Goal: Task Accomplishment & Management: Use online tool/utility

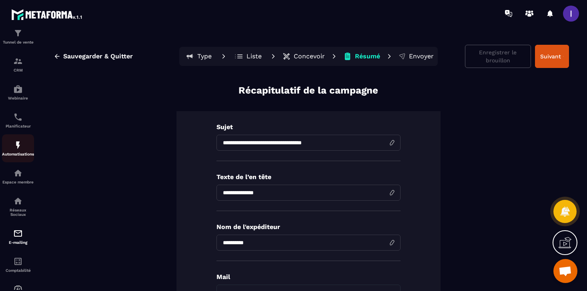
scroll to position [72, 0]
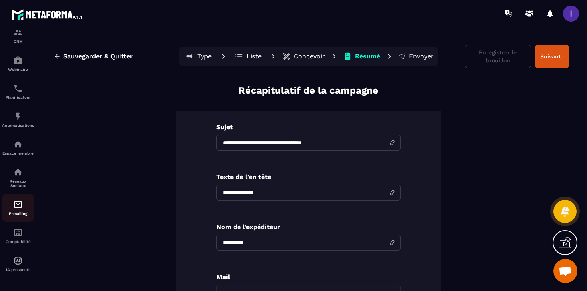
click at [16, 209] on div "E-mailing" at bounding box center [18, 208] width 32 height 16
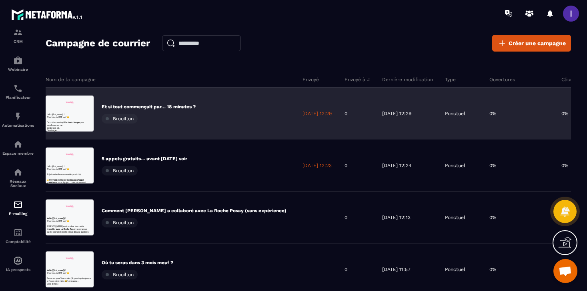
click at [174, 107] on p "Et si tout commençait par… 18 minutes ?" at bounding box center [149, 107] width 94 height 6
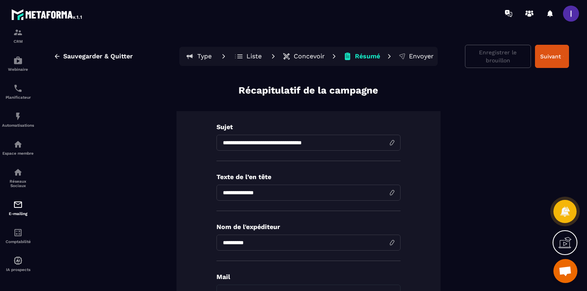
click at [200, 58] on p "Type" at bounding box center [204, 56] width 14 height 8
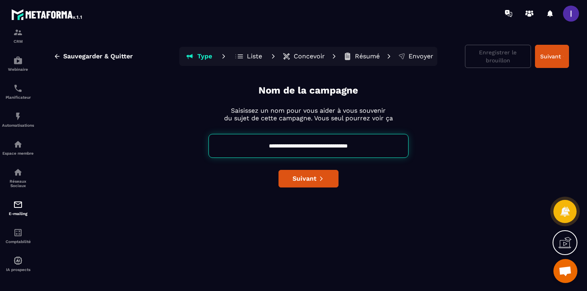
click at [416, 61] on button "Envoyer" at bounding box center [416, 56] width 40 height 16
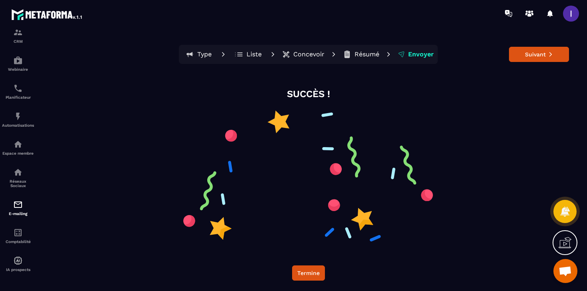
click at [373, 54] on p "Résumé" at bounding box center [367, 54] width 25 height 8
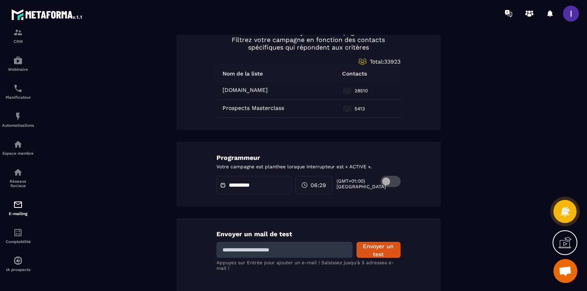
scroll to position [389, 0]
click at [226, 187] on span at bounding box center [225, 185] width 10 height 6
click at [222, 183] on icon at bounding box center [223, 185] width 6 height 6
click at [260, 188] on div "**********" at bounding box center [254, 184] width 75 height 18
click at [385, 181] on span at bounding box center [391, 180] width 20 height 11
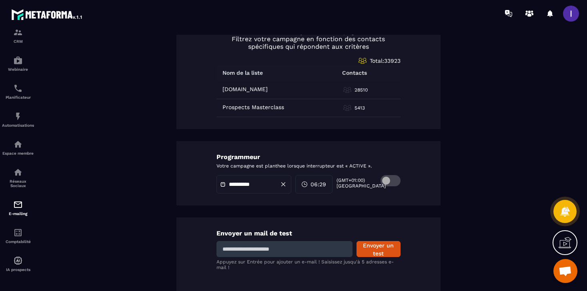
click at [259, 183] on input "**********" at bounding box center [257, 185] width 56 height 6
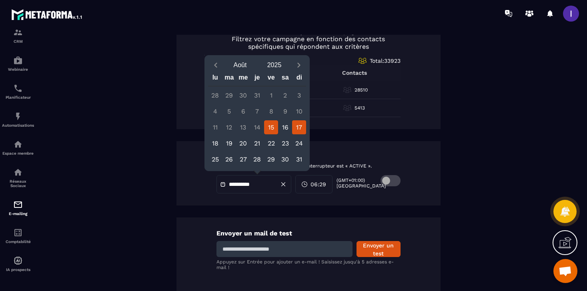
click at [297, 128] on div "17" at bounding box center [299, 127] width 14 height 14
type input "**********"
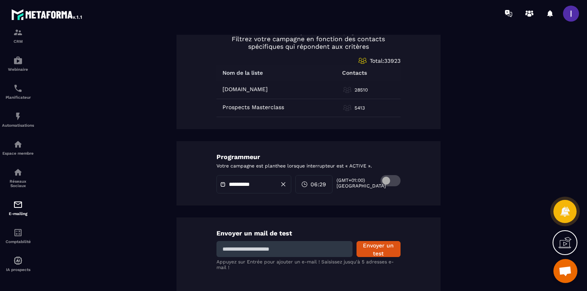
click at [320, 187] on span "06:29" at bounding box center [319, 185] width 16 height 8
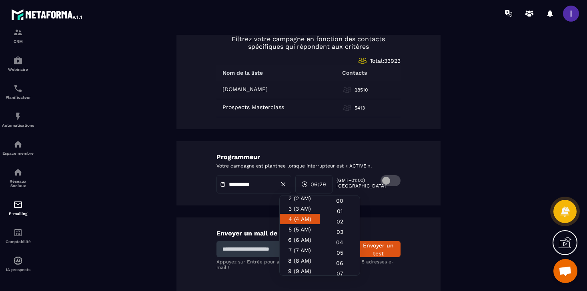
scroll to position [24, 0]
click at [301, 234] on div "5 (5 AM)" at bounding box center [300, 239] width 40 height 10
click at [348, 237] on div "03" at bounding box center [340, 242] width 40 height 10
click at [413, 193] on div "**********" at bounding box center [309, 173] width 264 height 64
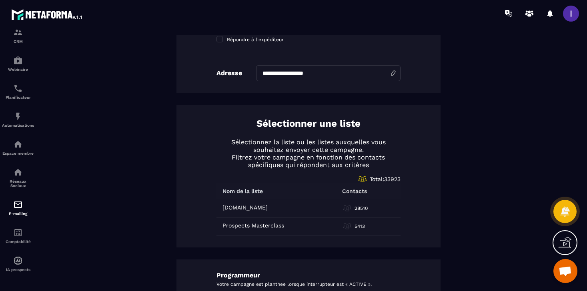
scroll to position [0, 0]
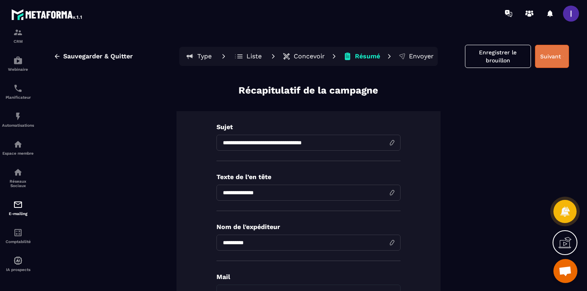
click at [559, 60] on button "Suivant" at bounding box center [552, 56] width 34 height 23
click at [558, 57] on button "Suivant" at bounding box center [552, 56] width 34 height 23
click at [425, 57] on p "Envoyer" at bounding box center [421, 56] width 25 height 8
click at [412, 55] on p "Envoyer" at bounding box center [421, 56] width 25 height 8
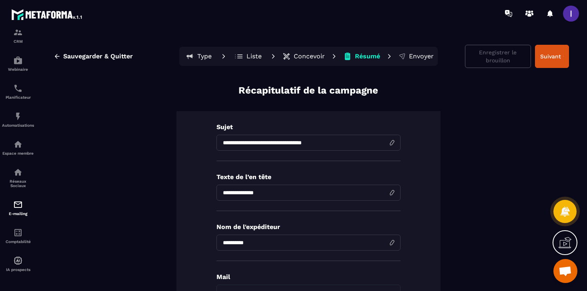
click at [412, 55] on p "Envoyer" at bounding box center [421, 56] width 25 height 8
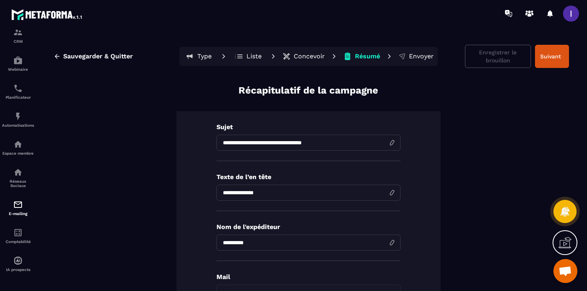
click at [412, 55] on p "Envoyer" at bounding box center [421, 56] width 25 height 8
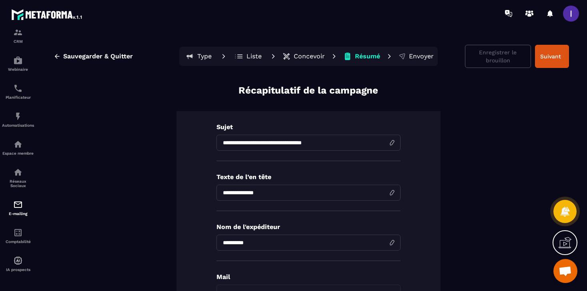
click at [426, 56] on p "Envoyer" at bounding box center [421, 56] width 25 height 8
click at [79, 58] on span "Sauvegarder & Quitter" at bounding box center [98, 56] width 70 height 8
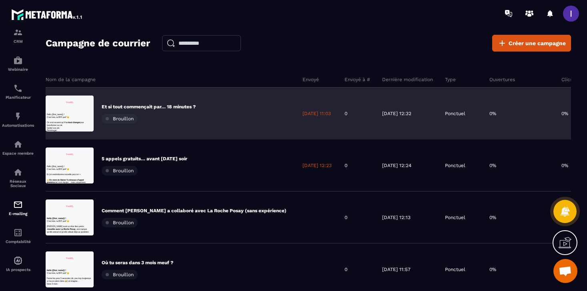
click at [179, 108] on p "Et si tout commençait par… 18 minutes ?" at bounding box center [149, 107] width 94 height 6
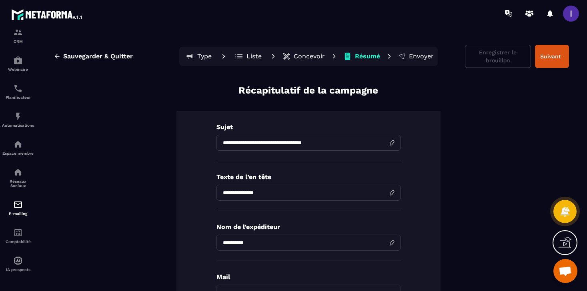
click at [255, 57] on p "Liste" at bounding box center [254, 56] width 15 height 8
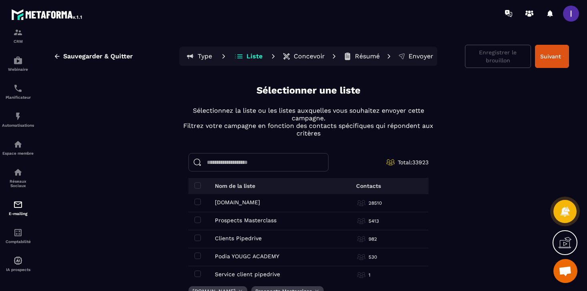
click at [313, 60] on p "Concevoir" at bounding box center [309, 56] width 31 height 8
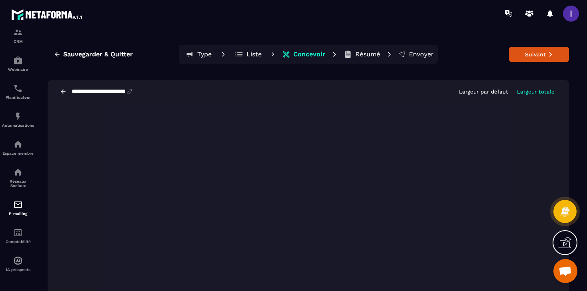
click at [275, 82] on div "**********" at bounding box center [309, 91] width 522 height 23
click at [300, 55] on p "Concevoir" at bounding box center [309, 54] width 32 height 8
click at [247, 55] on p "Liste" at bounding box center [254, 54] width 15 height 8
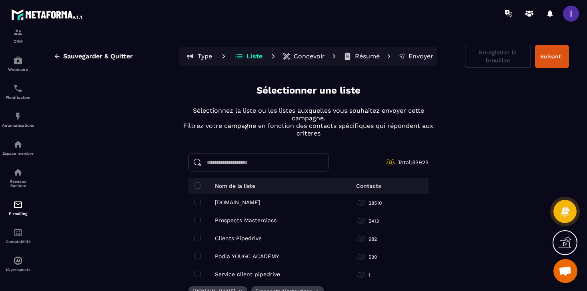
click at [300, 56] on p "Concevoir" at bounding box center [309, 56] width 31 height 8
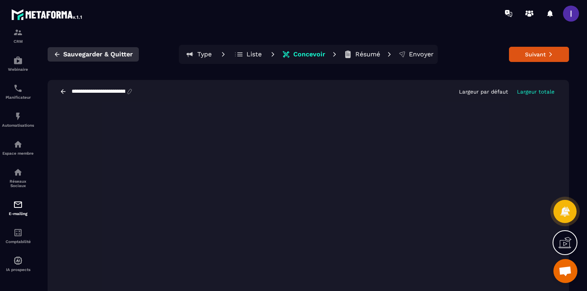
click at [99, 61] on button "Sauvegarder & Quitter" at bounding box center [93, 54] width 91 height 14
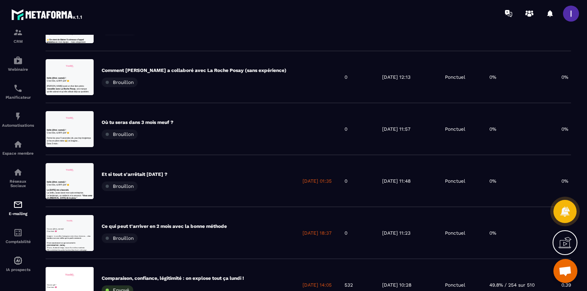
scroll to position [133, 0]
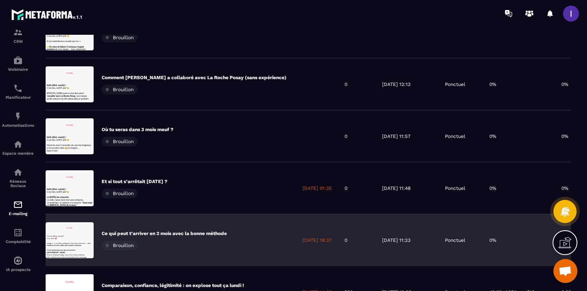
click at [160, 234] on p "Ce qui peut t’arriver en 2 mois avec la bonne méthode" at bounding box center [164, 234] width 125 height 6
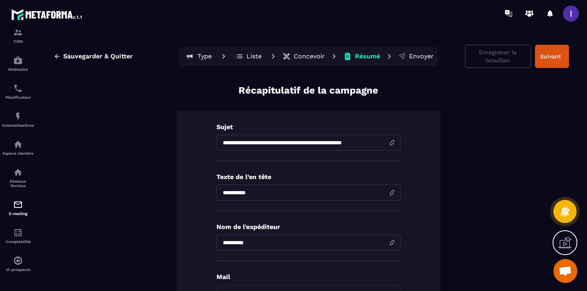
click at [303, 53] on p "Concevoir" at bounding box center [309, 56] width 31 height 8
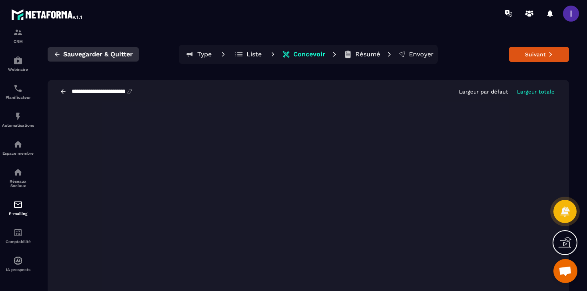
click at [109, 56] on span "Sauvegarder & Quitter" at bounding box center [98, 54] width 70 height 8
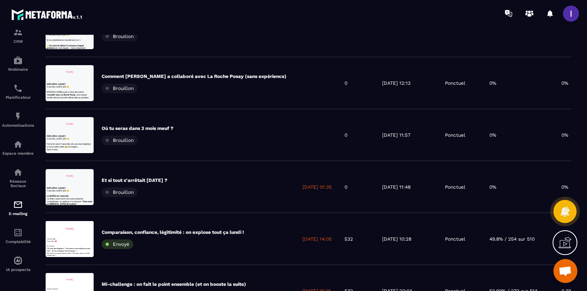
scroll to position [201, 0]
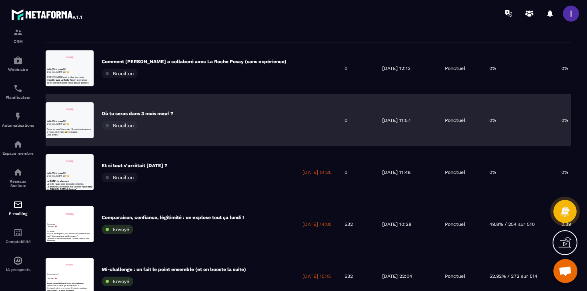
click at [167, 111] on p "Où tu seras dans 3 mois meuf ?" at bounding box center [138, 113] width 72 height 6
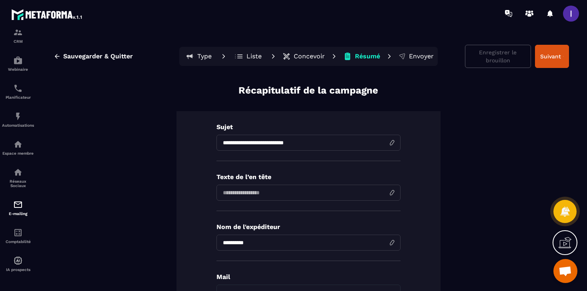
click at [305, 54] on p "Concevoir" at bounding box center [309, 56] width 31 height 8
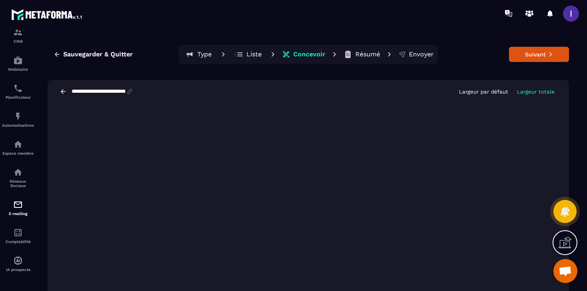
scroll to position [15, 0]
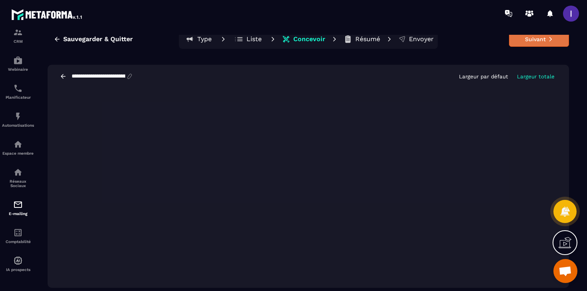
click at [531, 41] on button "Suivant" at bounding box center [539, 39] width 60 height 15
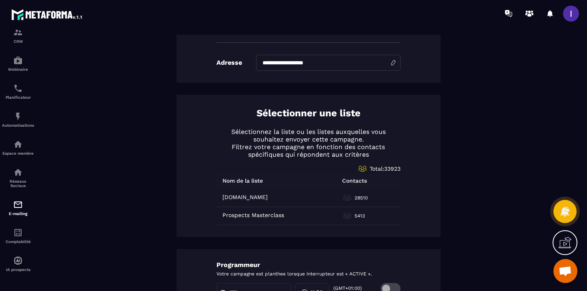
scroll to position [403, 0]
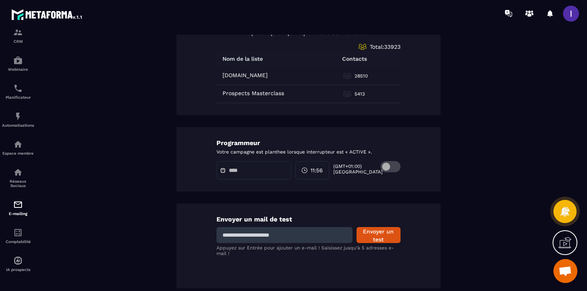
click at [331, 232] on input at bounding box center [285, 235] width 136 height 16
type input "**********"
click at [383, 231] on button "Envoyer un test" at bounding box center [379, 235] width 44 height 16
click at [280, 235] on input at bounding box center [285, 235] width 136 height 16
type input "**********"
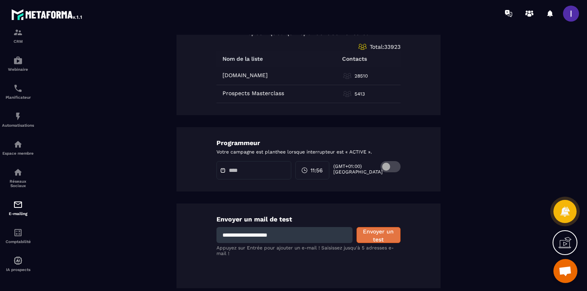
click at [382, 235] on button "Envoyer un test" at bounding box center [379, 235] width 44 height 16
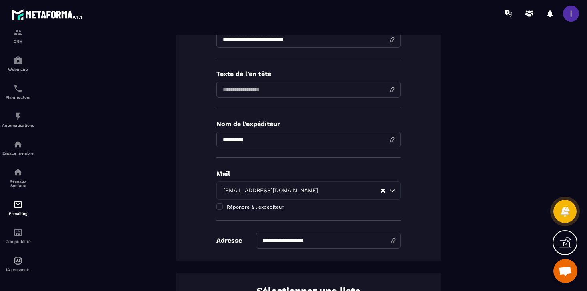
scroll to position [0, 0]
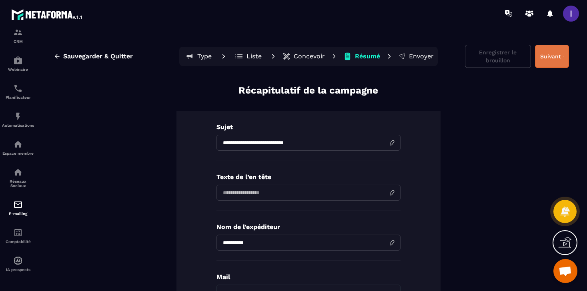
click at [542, 59] on button "Suivant" at bounding box center [552, 56] width 34 height 23
click at [22, 202] on img at bounding box center [18, 205] width 10 height 10
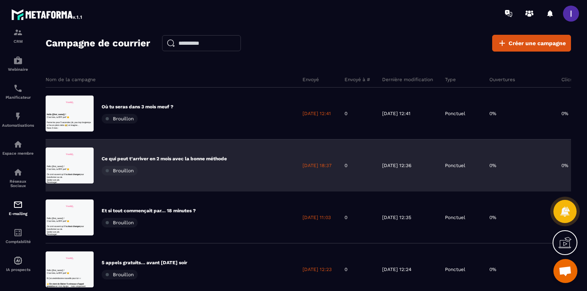
click at [179, 154] on div "Ce qui peut t’arriver en 2 mois avec la bonne méthode Brouillon" at bounding box center [171, 166] width 251 height 52
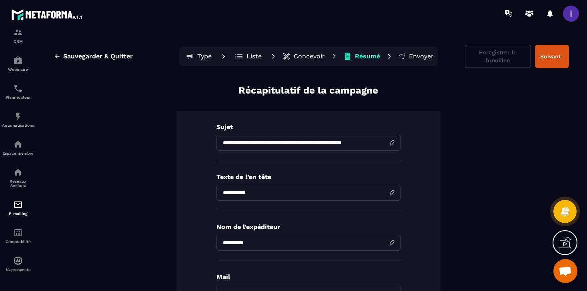
click at [309, 57] on p "Concevoir" at bounding box center [309, 56] width 31 height 8
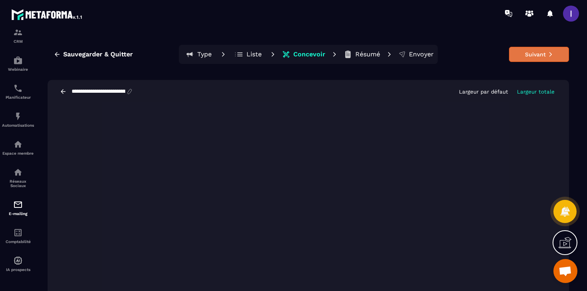
click at [530, 57] on button "Suivant" at bounding box center [539, 54] width 60 height 15
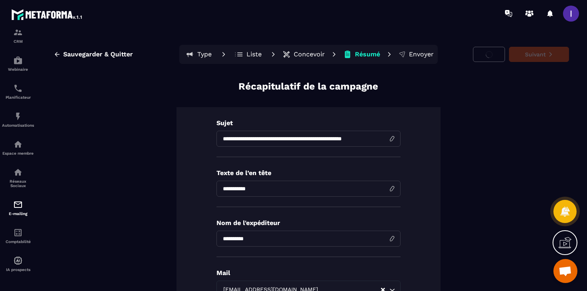
click at [112, 52] on span "Sauvegarder & Quitter" at bounding box center [98, 54] width 70 height 8
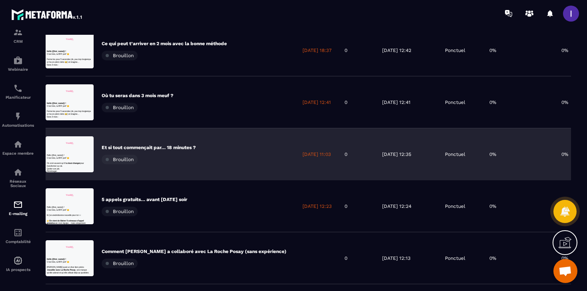
scroll to position [64, 0]
click at [196, 146] on p "Et si tout commençait par… 18 minutes ?" at bounding box center [149, 147] width 94 height 6
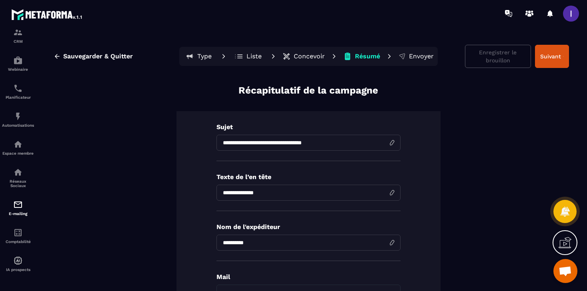
click at [298, 62] on button "Concevoir" at bounding box center [303, 56] width 47 height 16
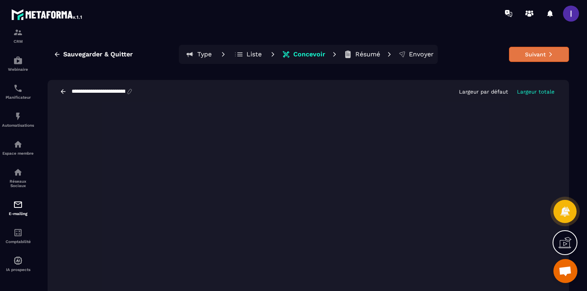
click at [517, 53] on button "Suivant" at bounding box center [539, 54] width 60 height 15
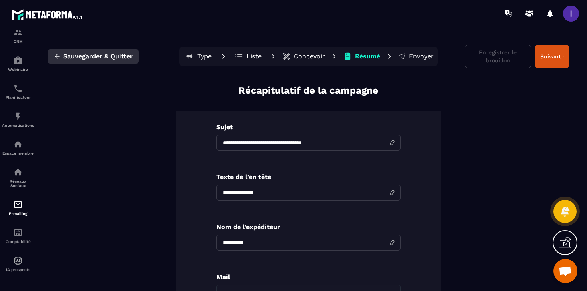
click at [97, 54] on span "Sauvegarder & Quitter" at bounding box center [98, 56] width 70 height 8
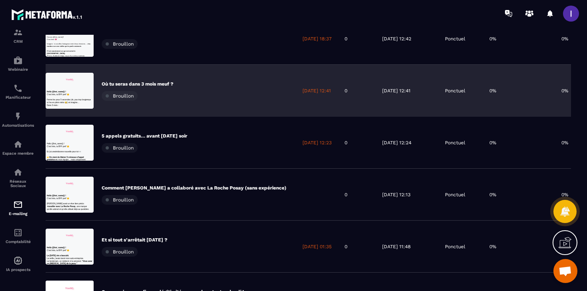
scroll to position [128, 0]
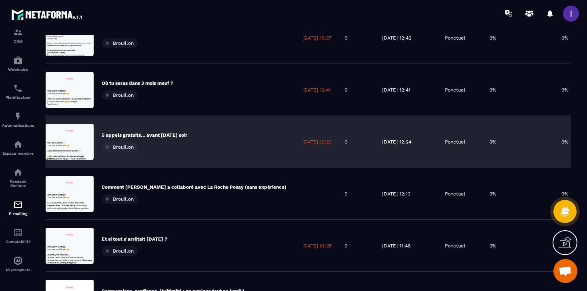
click at [184, 134] on p "5 appels gratuits… avant [DATE] soir" at bounding box center [145, 135] width 86 height 6
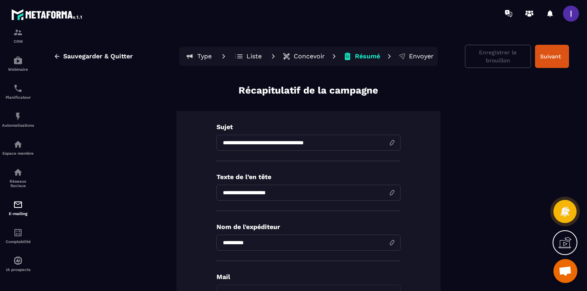
click at [309, 59] on p "Concevoir" at bounding box center [309, 56] width 31 height 8
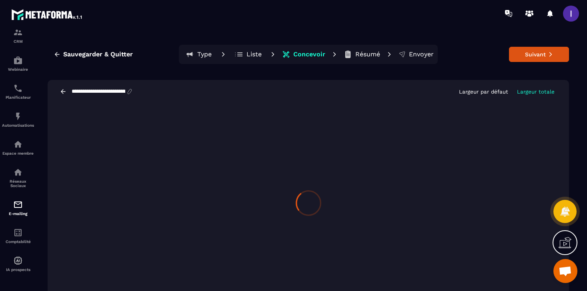
scroll to position [15, 0]
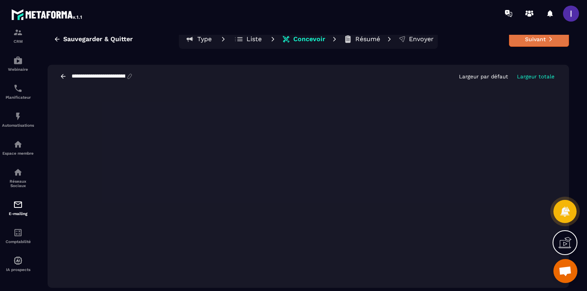
click at [534, 38] on button "Suivant" at bounding box center [539, 39] width 60 height 15
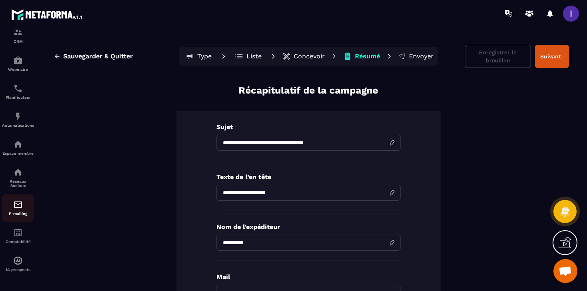
click at [19, 203] on img at bounding box center [18, 205] width 10 height 10
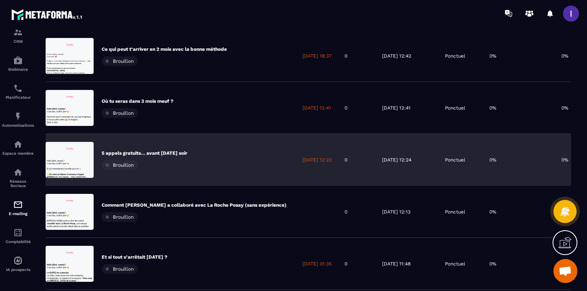
scroll to position [113, 0]
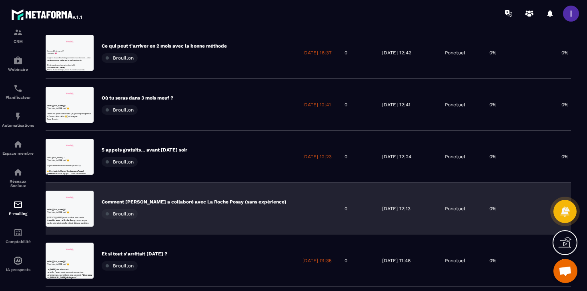
click at [232, 207] on div "Comment [PERSON_NAME] a collaboré avec La Roche Posay (sans expérience) Brouill…" at bounding box center [194, 209] width 185 height 20
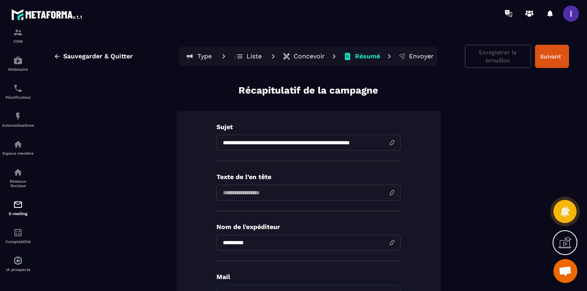
click at [303, 56] on p "Concevoir" at bounding box center [309, 56] width 31 height 8
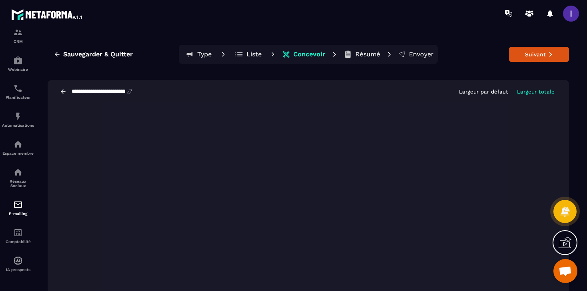
scroll to position [15, 0]
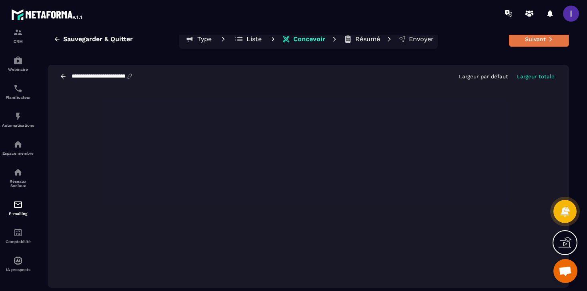
click at [520, 42] on button "Suivant" at bounding box center [539, 39] width 60 height 15
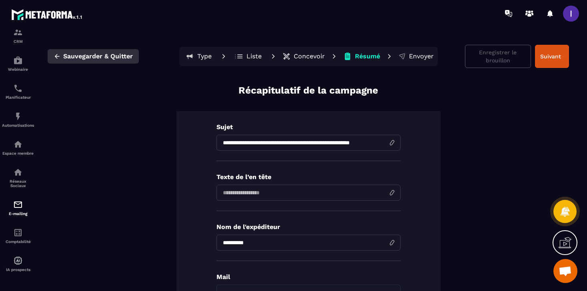
click at [107, 52] on span "Sauvegarder & Quitter" at bounding box center [98, 56] width 70 height 8
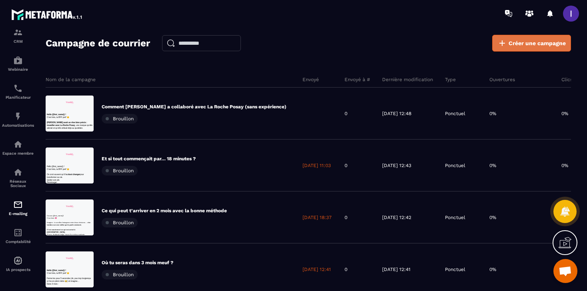
click at [527, 46] on span "Créer une campagne" at bounding box center [537, 43] width 57 height 8
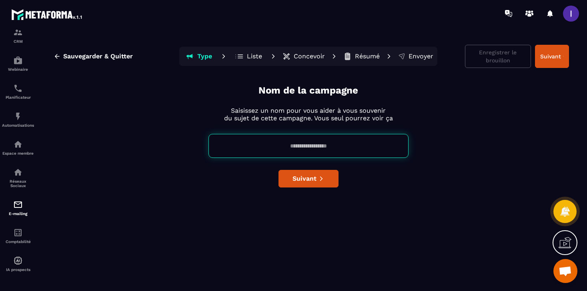
click at [300, 149] on input at bounding box center [309, 146] width 200 height 24
paste input "**********"
type input "**********"
click at [313, 175] on span "Suivant" at bounding box center [305, 179] width 24 height 8
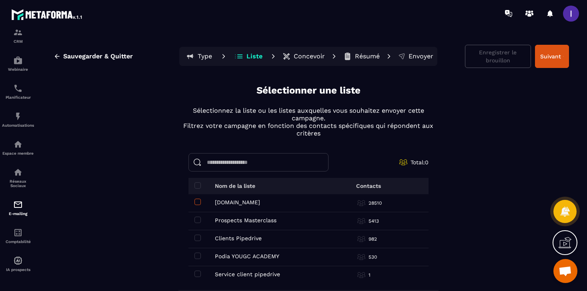
click at [195, 204] on span at bounding box center [198, 202] width 6 height 6
click at [195, 213] on td "Prospects Masterclass Prospects Masterclass" at bounding box center [255, 222] width 132 height 18
click at [201, 218] on div "Prospects Masterclass Prospects Masterclass" at bounding box center [255, 220] width 120 height 6
click at [199, 218] on span at bounding box center [198, 220] width 6 height 6
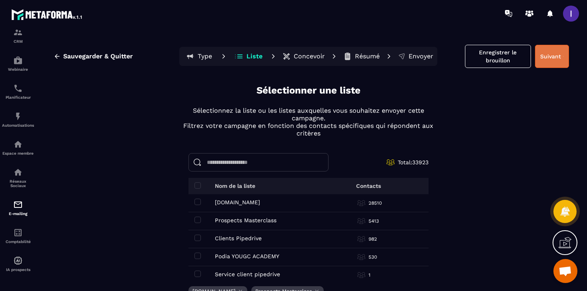
click at [558, 62] on button "Suivant" at bounding box center [552, 56] width 34 height 23
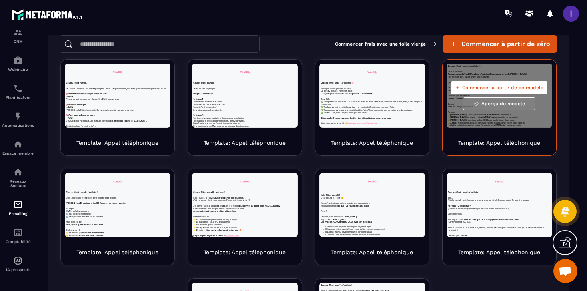
scroll to position [103, 0]
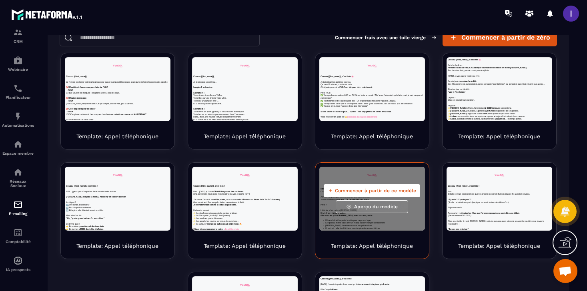
click at [400, 193] on span "Commencer à partir de ce modèle" at bounding box center [375, 191] width 81 height 6
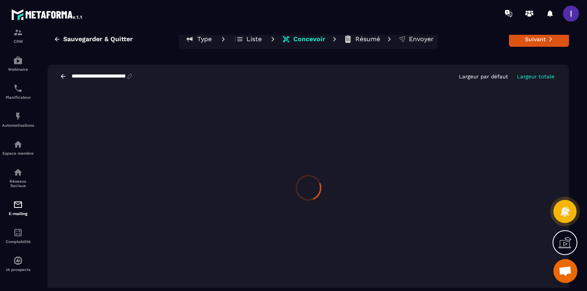
scroll to position [15, 0]
click at [190, 63] on div "**********" at bounding box center [309, 166] width 542 height 263
click at [186, 60] on div "**********" at bounding box center [309, 166] width 542 height 263
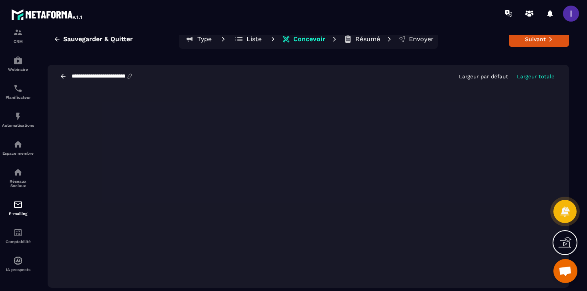
click at [414, 63] on div "**********" at bounding box center [309, 166] width 542 height 263
click at [402, 79] on div "**********" at bounding box center [309, 76] width 522 height 23
click at [230, 71] on div "**********" at bounding box center [309, 76] width 522 height 23
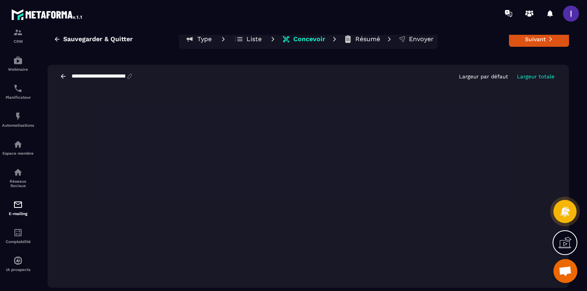
click at [341, 38] on button "Liste" at bounding box center [361, 39] width 41 height 16
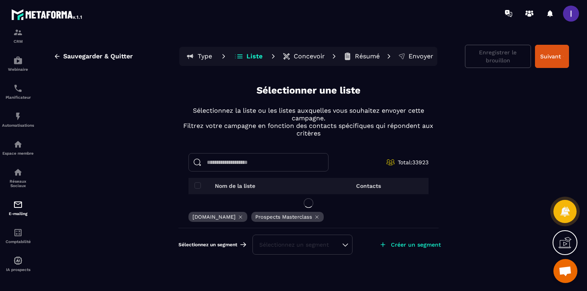
click at [309, 59] on p "Concevoir" at bounding box center [309, 56] width 31 height 8
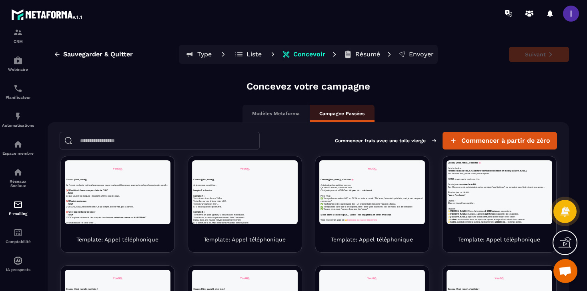
scroll to position [0, 0]
click at [106, 51] on span "Sauvegarder & Quitter" at bounding box center [98, 54] width 70 height 8
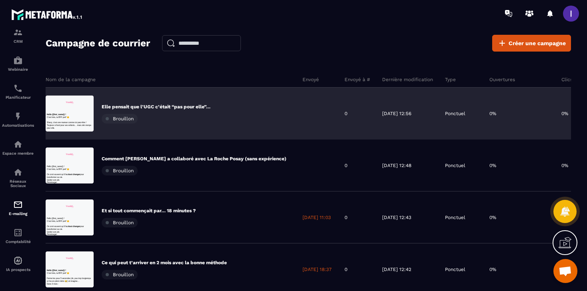
click at [180, 104] on p "Elle pensait que l’UGC c’était “pas pour elle”…" at bounding box center [156, 107] width 109 height 6
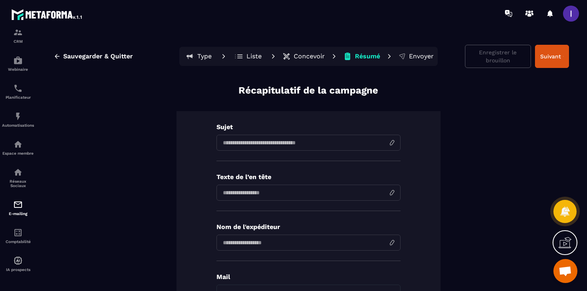
click at [311, 53] on p "Concevoir" at bounding box center [309, 56] width 31 height 8
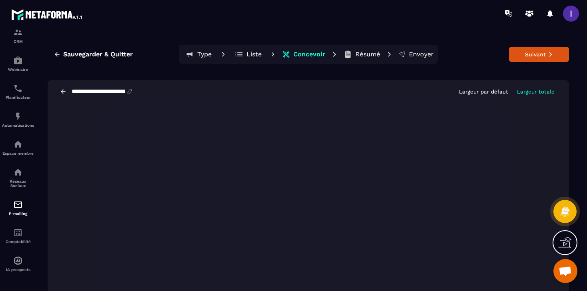
scroll to position [15, 0]
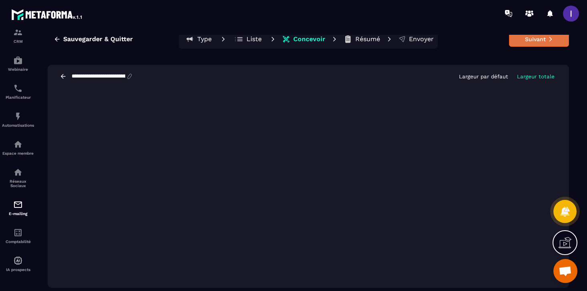
click at [540, 42] on button "Suivant" at bounding box center [539, 39] width 60 height 15
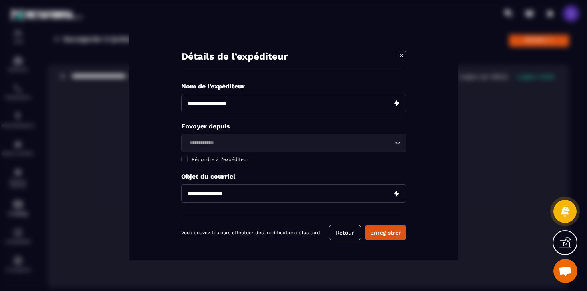
click at [213, 102] on input "Modal window" at bounding box center [293, 103] width 225 height 18
type input "**********"
click at [197, 102] on input "Modal window" at bounding box center [293, 103] width 225 height 18
type input "**********"
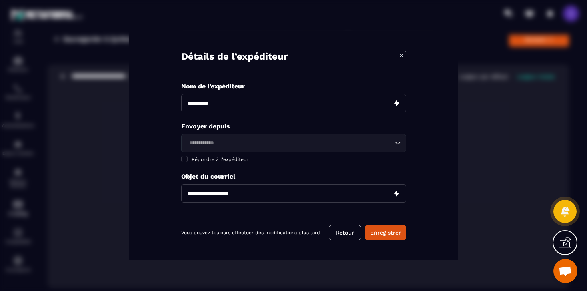
click at [223, 144] on input "Search for option" at bounding box center [290, 143] width 207 height 9
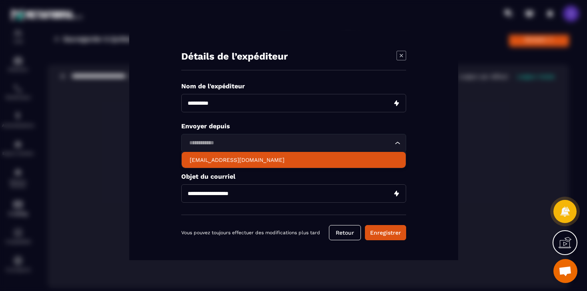
click at [225, 157] on p "[EMAIL_ADDRESS][DOMAIN_NAME]" at bounding box center [294, 160] width 208 height 8
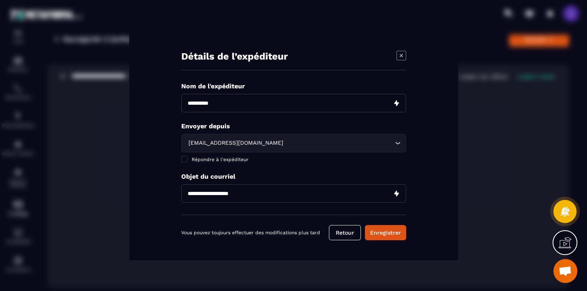
click at [228, 192] on input "**********" at bounding box center [293, 194] width 225 height 18
paste input "**********"
type input "**********"
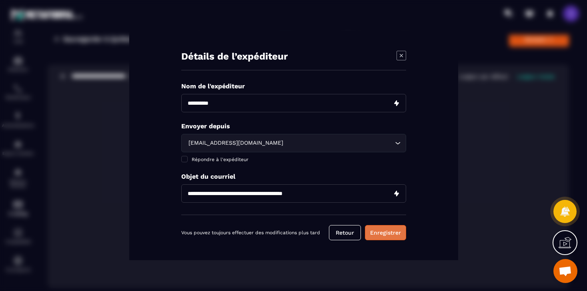
click at [385, 236] on button "Enregistrer" at bounding box center [385, 232] width 41 height 15
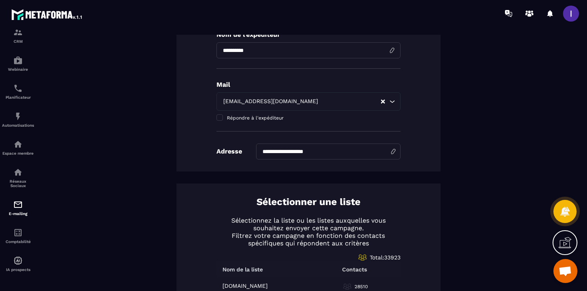
scroll to position [0, 0]
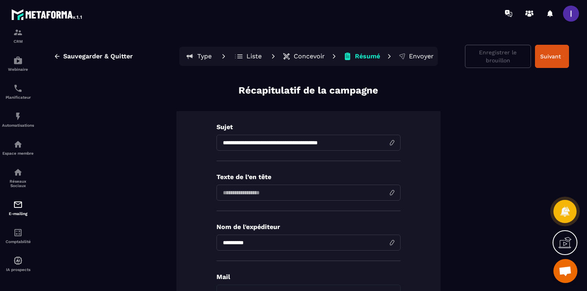
click at [301, 60] on button "Concevoir" at bounding box center [303, 56] width 47 height 16
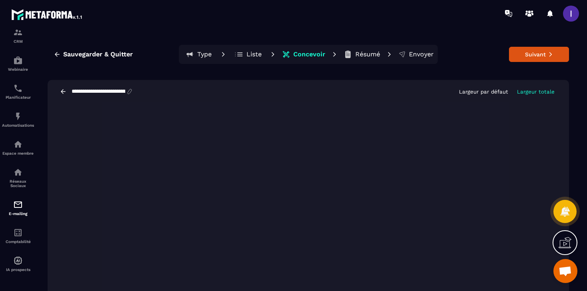
scroll to position [5, 0]
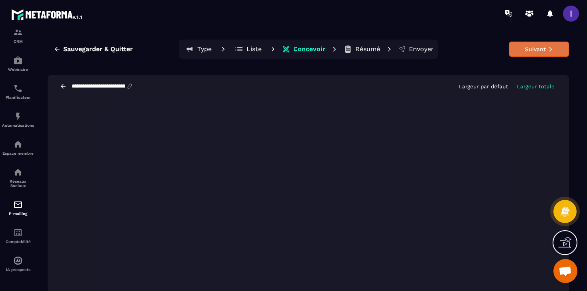
click at [540, 50] on button "Suivant" at bounding box center [539, 49] width 60 height 15
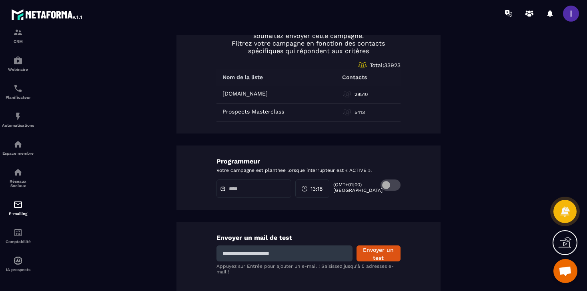
scroll to position [392, 0]
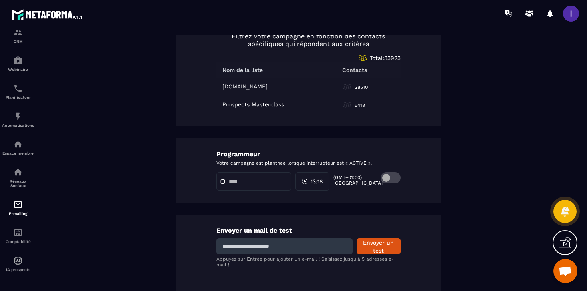
click at [274, 250] on input at bounding box center [285, 247] width 136 height 16
type input "**********"
click at [381, 247] on button "Envoyer un test" at bounding box center [379, 247] width 44 height 16
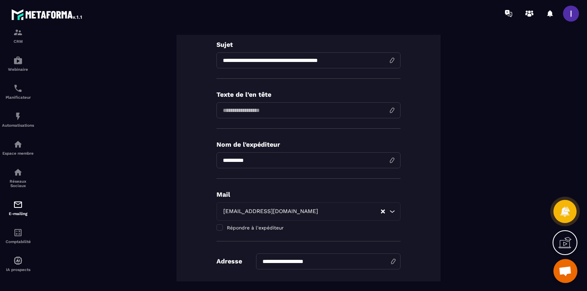
scroll to position [0, 0]
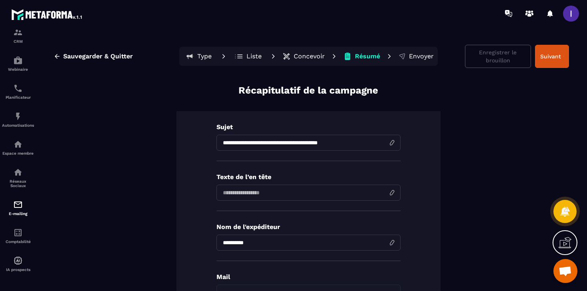
click at [302, 54] on p "Concevoir" at bounding box center [309, 56] width 31 height 8
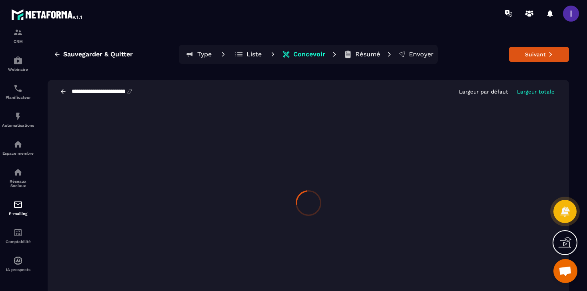
scroll to position [15, 0]
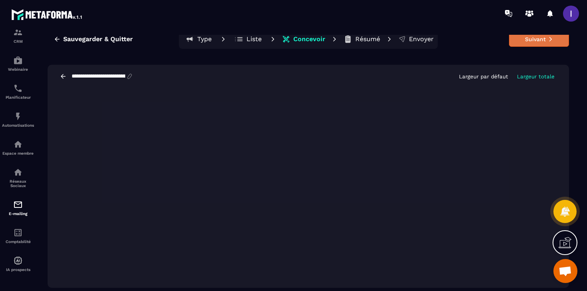
click at [526, 41] on button "Suivant" at bounding box center [539, 39] width 60 height 15
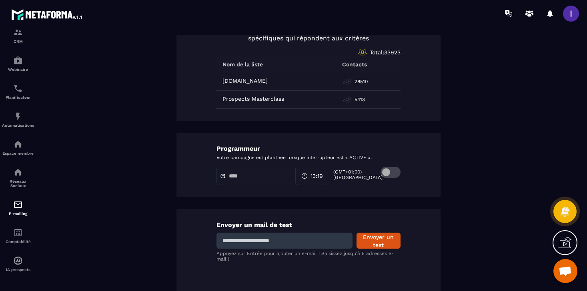
scroll to position [403, 0]
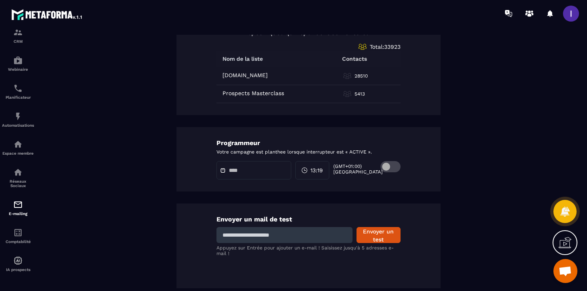
click at [280, 233] on input at bounding box center [285, 235] width 136 height 16
type input "**********"
click at [373, 240] on button "Envoyer un test" at bounding box center [379, 235] width 44 height 16
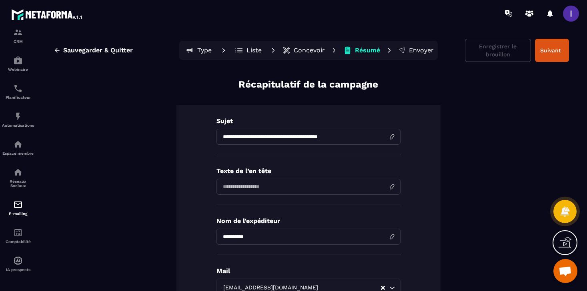
scroll to position [0, 0]
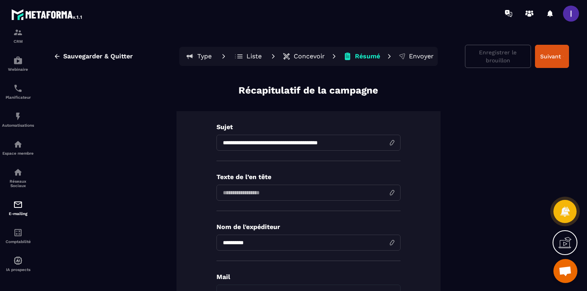
click at [298, 58] on p "Concevoir" at bounding box center [309, 56] width 31 height 8
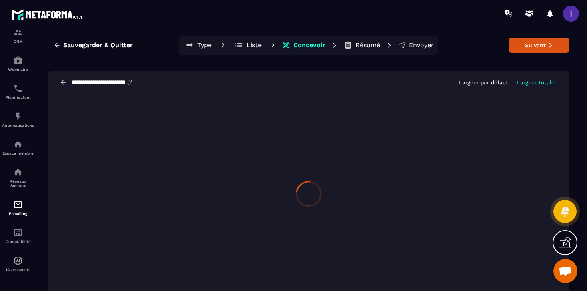
scroll to position [15, 0]
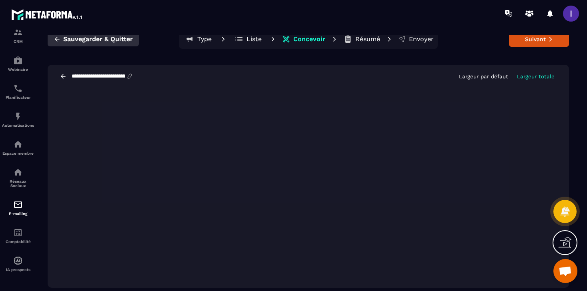
click at [104, 44] on button "Sauvegarder & Quitter" at bounding box center [93, 39] width 91 height 14
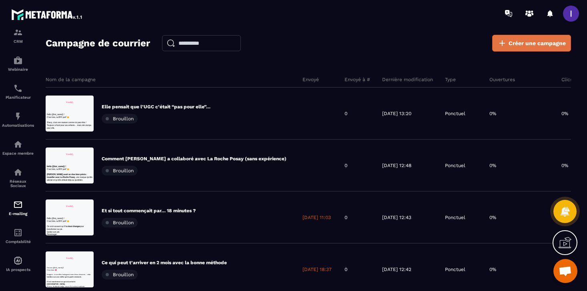
click at [529, 43] on span "Créer une campagne" at bounding box center [537, 43] width 57 height 8
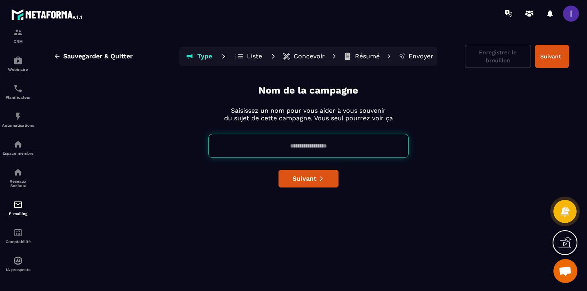
click at [280, 145] on input at bounding box center [309, 146] width 200 height 24
paste input "**********"
type input "**********"
click at [327, 181] on button "Suivant" at bounding box center [309, 179] width 60 height 18
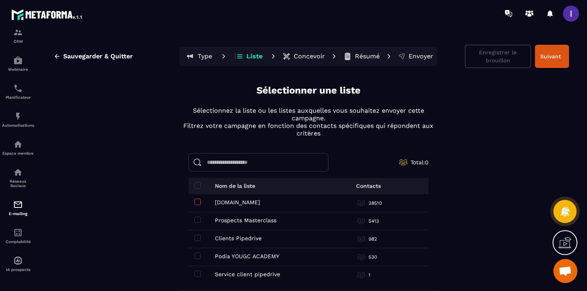
click at [197, 204] on span at bounding box center [198, 202] width 6 height 6
click at [197, 216] on td "Prospects Masterclass Prospects Masterclass" at bounding box center [255, 222] width 132 height 18
click at [199, 221] on span at bounding box center [198, 220] width 6 height 6
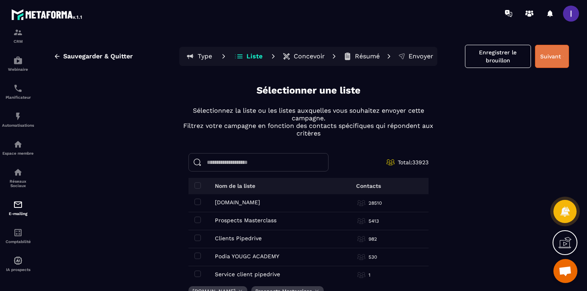
click at [547, 59] on button "Suivant" at bounding box center [552, 56] width 34 height 23
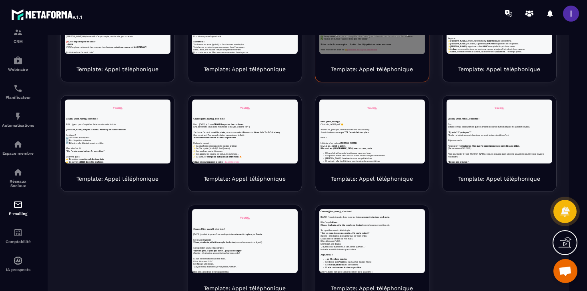
scroll to position [214, 0]
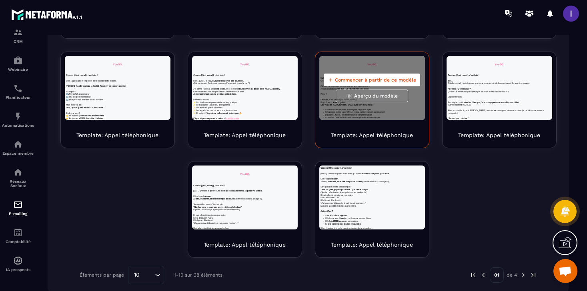
click at [395, 80] on span "Commencer à partir de ce modèle" at bounding box center [375, 80] width 81 height 6
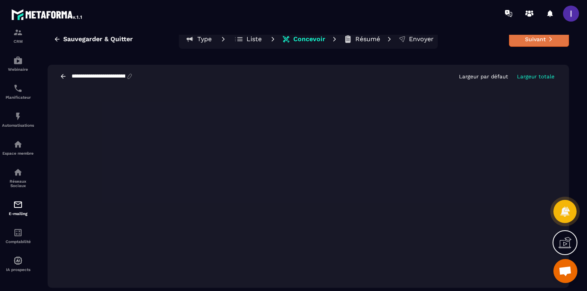
click at [526, 41] on button "Suivant" at bounding box center [539, 39] width 60 height 15
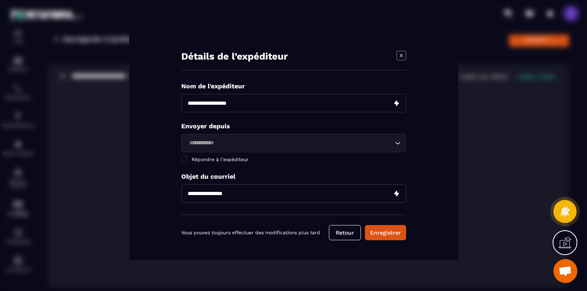
click at [314, 104] on input "Modal window" at bounding box center [293, 103] width 225 height 18
type input "**********"
click at [196, 104] on input "Modal window" at bounding box center [293, 103] width 225 height 18
type input "**********"
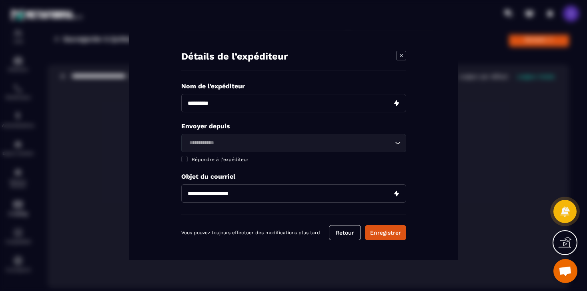
click at [241, 137] on div "Loading..." at bounding box center [293, 143] width 225 height 18
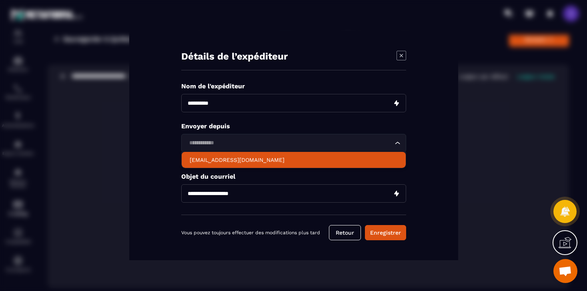
click at [241, 157] on p "[EMAIL_ADDRESS][DOMAIN_NAME]" at bounding box center [294, 160] width 208 height 8
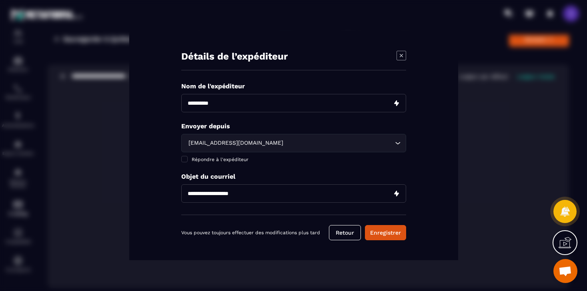
click at [241, 194] on input "**********" at bounding box center [293, 194] width 225 height 18
paste input "**********"
type input "**********"
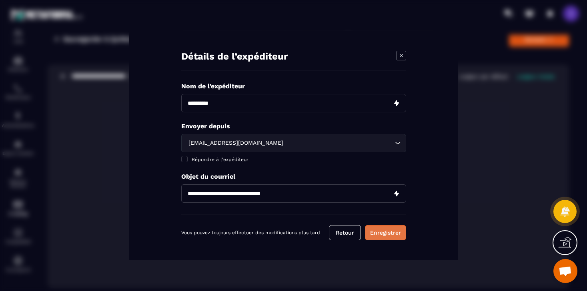
click at [382, 235] on button "Enregistrer" at bounding box center [385, 232] width 41 height 15
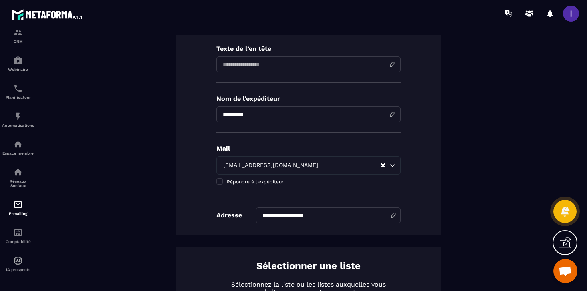
scroll to position [0, 0]
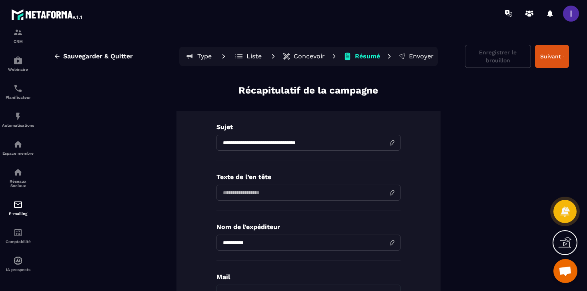
click at [430, 211] on div "**********" at bounding box center [309, 237] width 264 height 253
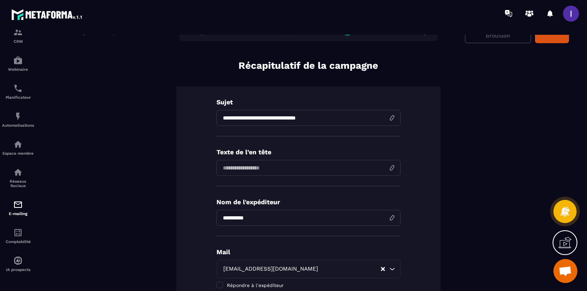
scroll to position [28, 0]
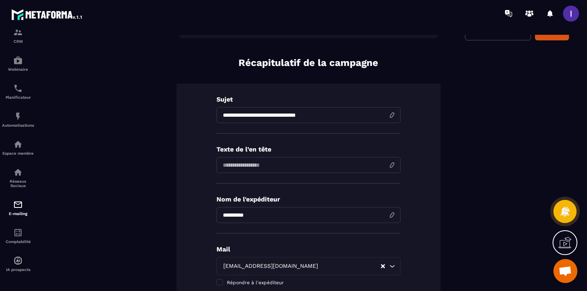
click at [304, 163] on input at bounding box center [309, 165] width 184 height 16
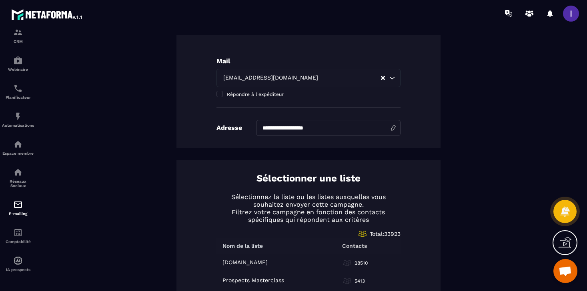
scroll to position [246, 0]
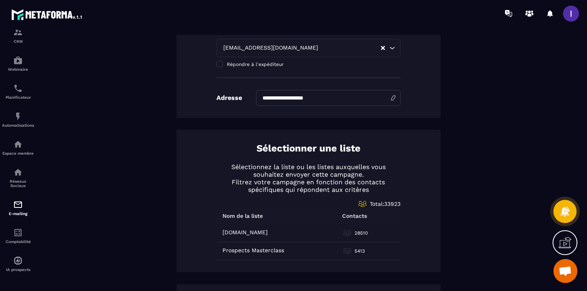
type input "**********"
click at [362, 96] on input "**********" at bounding box center [328, 98] width 145 height 16
type input "********"
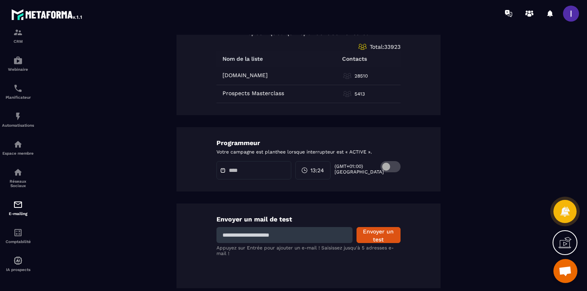
scroll to position [0, 0]
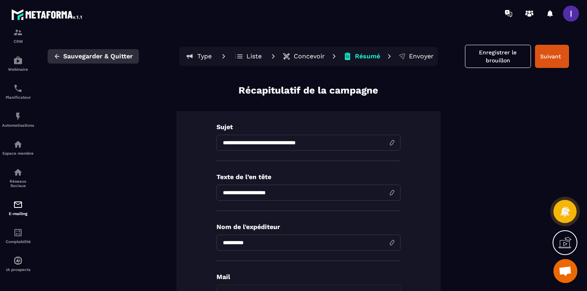
click at [120, 52] on span "Sauvegarder & Quitter" at bounding box center [98, 56] width 70 height 8
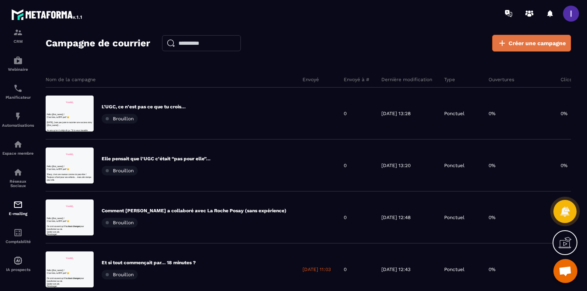
click at [515, 49] on link "Créer une campagne" at bounding box center [531, 43] width 79 height 17
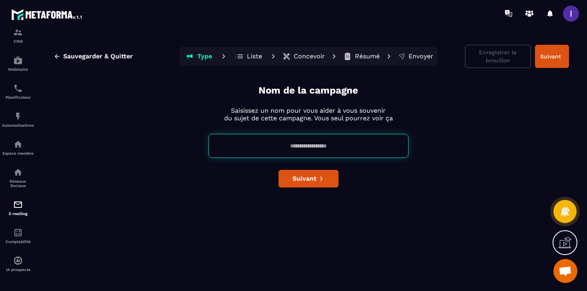
click at [321, 149] on input at bounding box center [309, 146] width 200 height 24
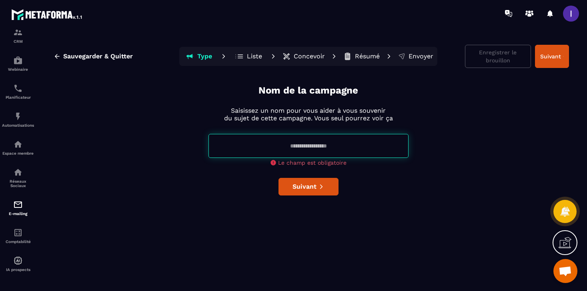
paste input "**********"
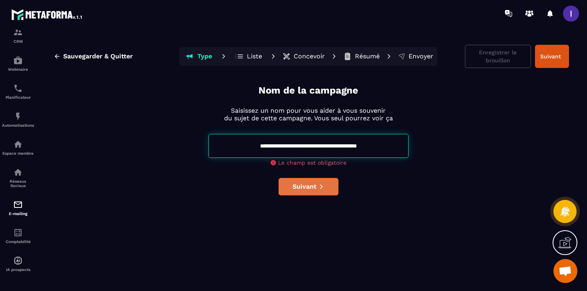
type input "**********"
click at [307, 189] on div "**********" at bounding box center [309, 186] width 522 height 204
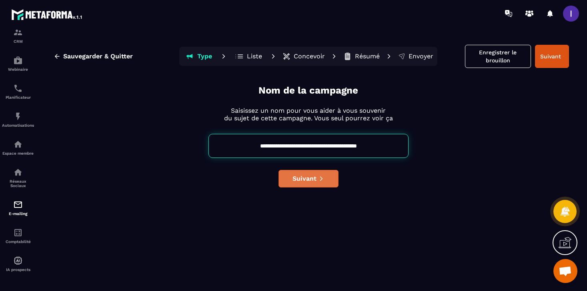
click at [306, 178] on span "Suivant" at bounding box center [305, 179] width 24 height 8
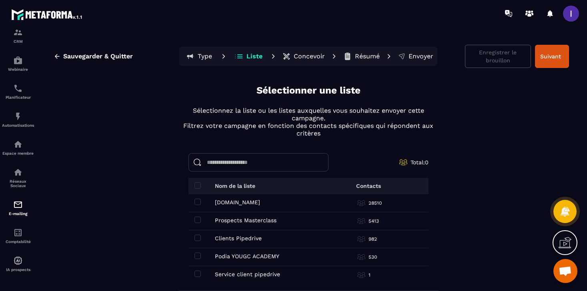
click at [193, 200] on td "[DOMAIN_NAME] [DOMAIN_NAME]" at bounding box center [255, 204] width 132 height 18
click at [197, 217] on span at bounding box center [198, 220] width 6 height 6
click at [198, 200] on span at bounding box center [198, 202] width 6 height 6
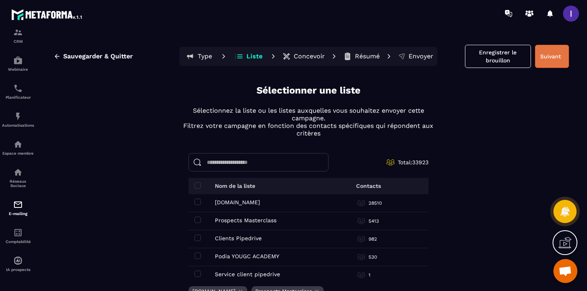
click at [550, 52] on button "Suivant" at bounding box center [552, 56] width 34 height 23
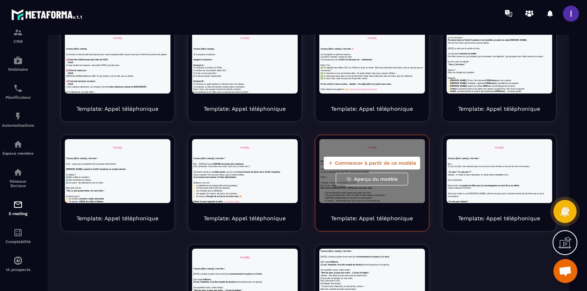
click at [404, 165] on span "Commencer à partir de ce modèle" at bounding box center [375, 163] width 81 height 6
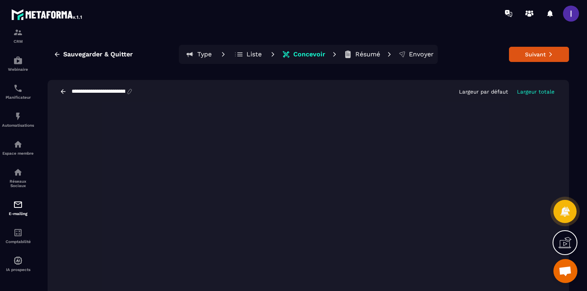
scroll to position [5, 0]
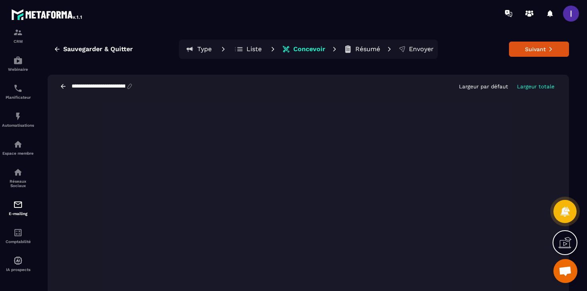
click at [240, 48] on icon at bounding box center [239, 49] width 8 height 8
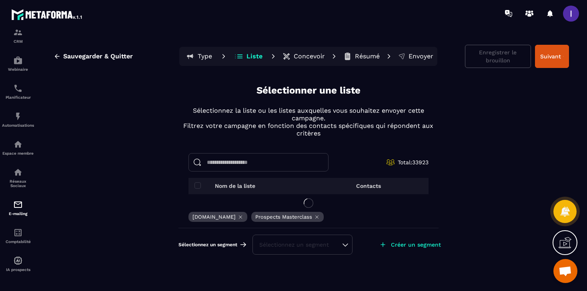
click at [298, 57] on p "Concevoir" at bounding box center [309, 56] width 31 height 8
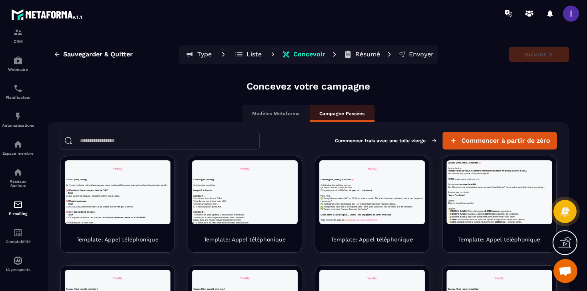
scroll to position [0, 0]
click at [86, 53] on span "Sauvegarder & Quitter" at bounding box center [98, 54] width 70 height 8
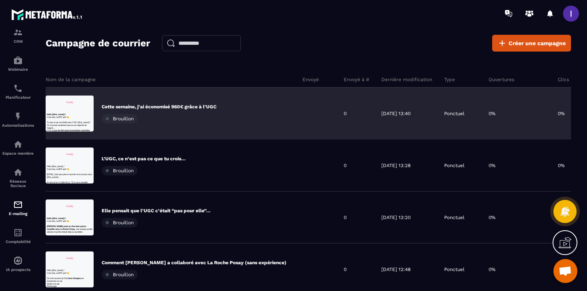
click at [160, 106] on p "Cette semaine, j’ai économisé 960€ grâce à l’UGC" at bounding box center [159, 107] width 115 height 6
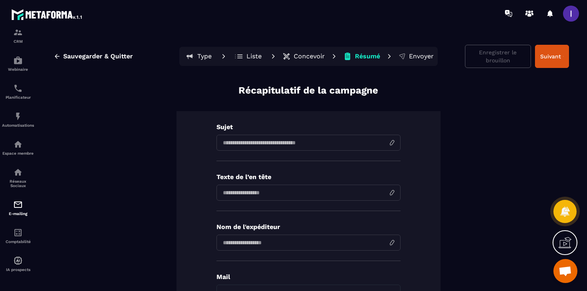
click at [308, 50] on button "Concevoir" at bounding box center [303, 56] width 47 height 16
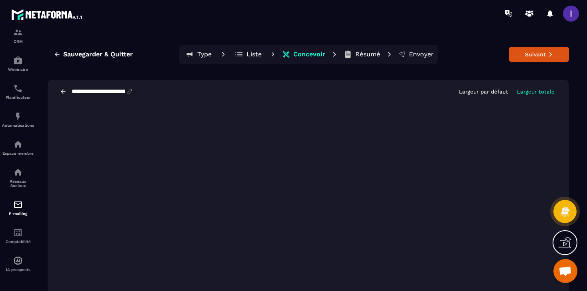
click at [85, 47] on div "Sauvegarder & Quitter Type Liste Concevoir Résumé Envoyer Suivant" at bounding box center [309, 54] width 522 height 19
click at [95, 54] on span "Sauvegarder & Quitter" at bounding box center [98, 54] width 70 height 8
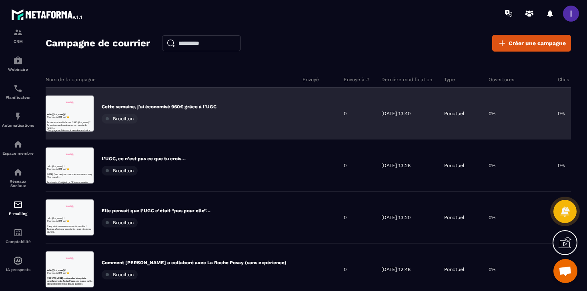
click at [181, 106] on p "Cette semaine, j’ai économisé 960€ grâce à l’UGC" at bounding box center [159, 107] width 115 height 6
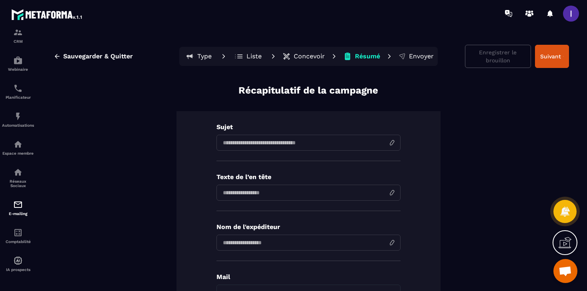
click at [296, 54] on p "Concevoir" at bounding box center [309, 56] width 31 height 8
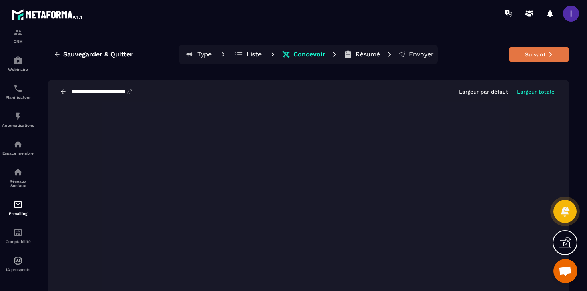
click at [528, 50] on button "Suivant" at bounding box center [539, 54] width 60 height 15
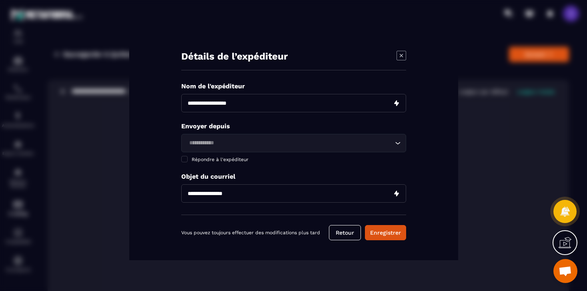
click at [276, 109] on input "Modal window" at bounding box center [293, 103] width 225 height 18
type input "**********"
click at [196, 105] on input "Modal window" at bounding box center [293, 103] width 225 height 18
type input "**********"
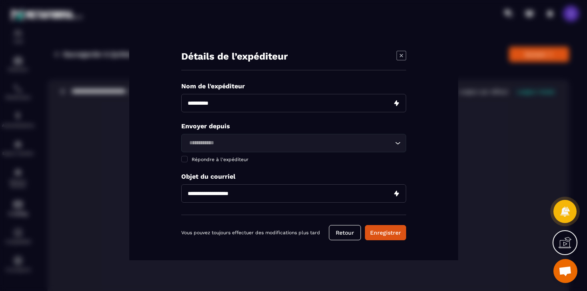
click at [227, 143] on input "Search for option" at bounding box center [290, 143] width 207 height 9
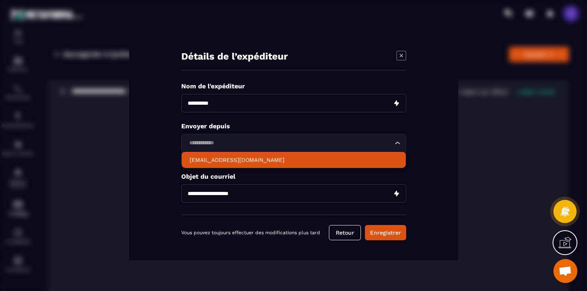
click at [227, 155] on li "[EMAIL_ADDRESS][DOMAIN_NAME]" at bounding box center [294, 160] width 224 height 16
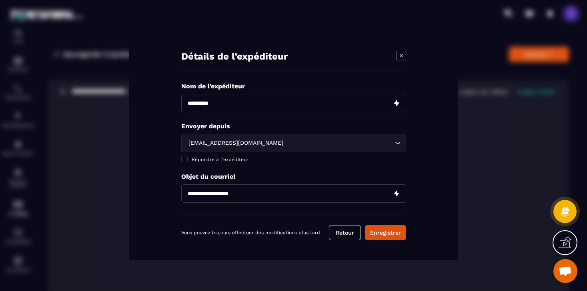
click at [231, 195] on input "**********" at bounding box center [293, 194] width 225 height 18
paste input "**********"
type input "**********"
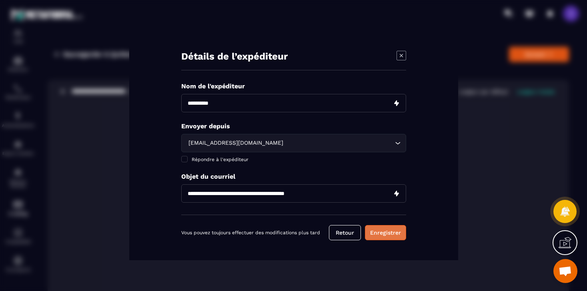
click at [383, 232] on button "Enregistrer" at bounding box center [385, 232] width 41 height 15
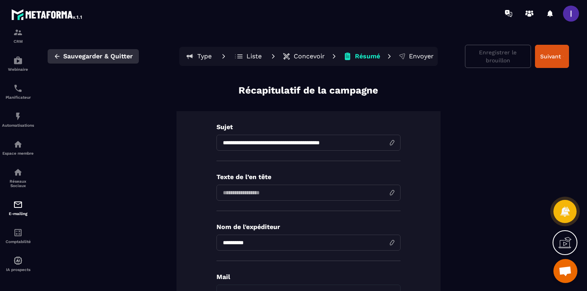
click at [87, 58] on span "Sauvegarder & Quitter" at bounding box center [98, 56] width 70 height 8
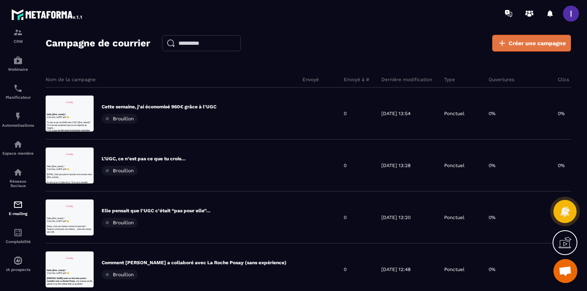
click at [520, 36] on link "Créer une campagne" at bounding box center [531, 43] width 79 height 17
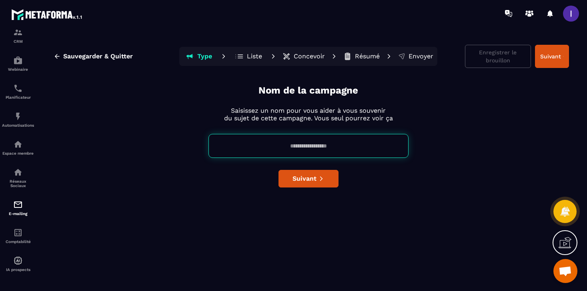
click at [321, 144] on input at bounding box center [309, 146] width 200 height 24
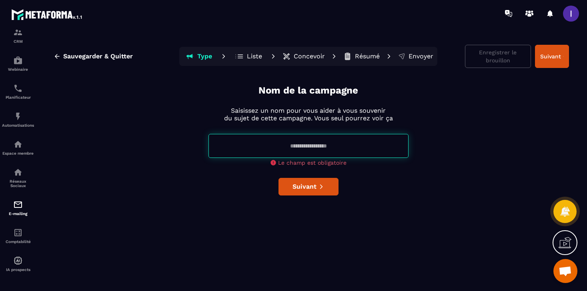
paste input "**********"
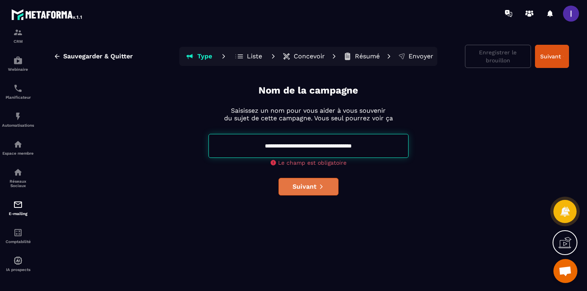
type input "**********"
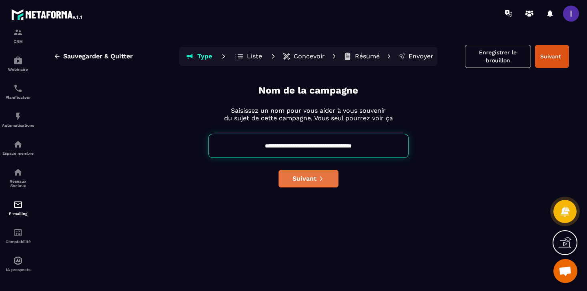
click at [323, 187] on button "Suivant" at bounding box center [309, 179] width 60 height 18
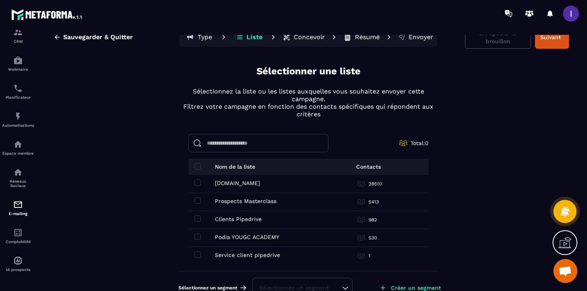
scroll to position [20, 0]
click at [198, 185] on td "[DOMAIN_NAME] [DOMAIN_NAME]" at bounding box center [255, 184] width 132 height 18
click at [198, 196] on td "Prospects Masterclass Prospects Masterclass" at bounding box center [255, 202] width 132 height 18
click at [197, 199] on span at bounding box center [198, 200] width 6 height 6
click at [197, 181] on span at bounding box center [198, 182] width 6 height 6
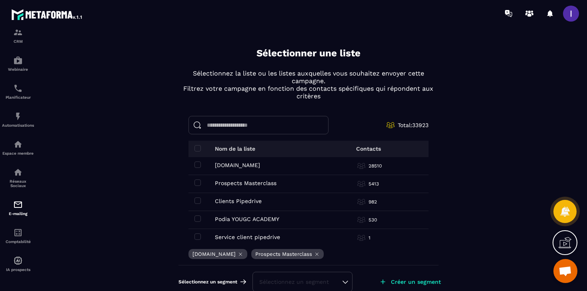
scroll to position [0, 0]
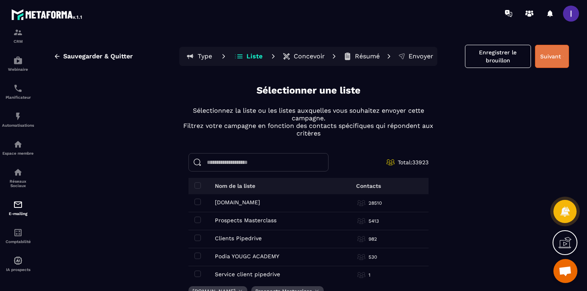
click at [553, 57] on button "Suivant" at bounding box center [552, 56] width 34 height 23
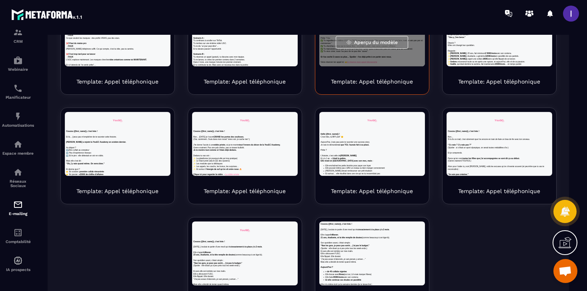
scroll to position [159, 0]
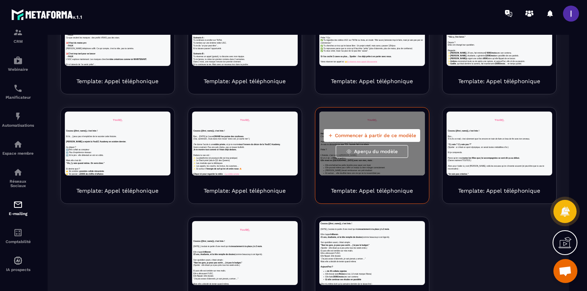
click at [387, 137] on span "Commencer à partir de ce modèle" at bounding box center [375, 135] width 81 height 6
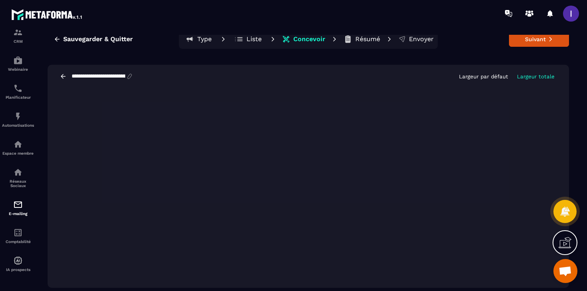
scroll to position [0, 0]
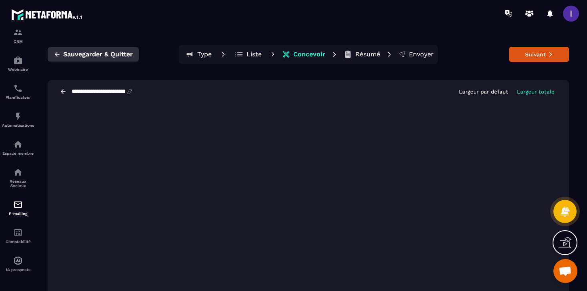
click at [92, 53] on span "Sauvegarder & Quitter" at bounding box center [98, 54] width 70 height 8
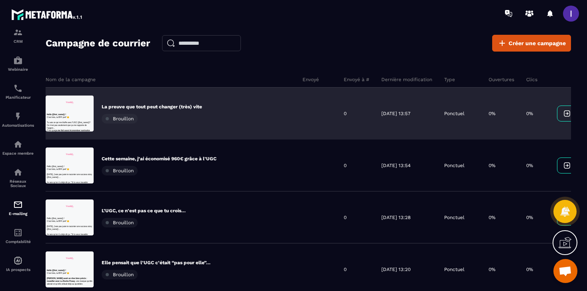
click at [261, 114] on div "La preuve que tout peut changer (très) vite Brouillon" at bounding box center [171, 114] width 251 height 52
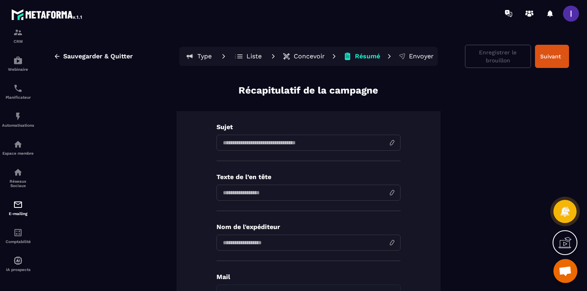
click at [300, 56] on p "Concevoir" at bounding box center [309, 56] width 31 height 8
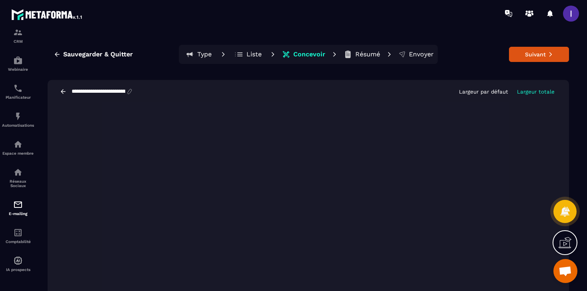
scroll to position [7, 0]
